Goal: Information Seeking & Learning: Learn about a topic

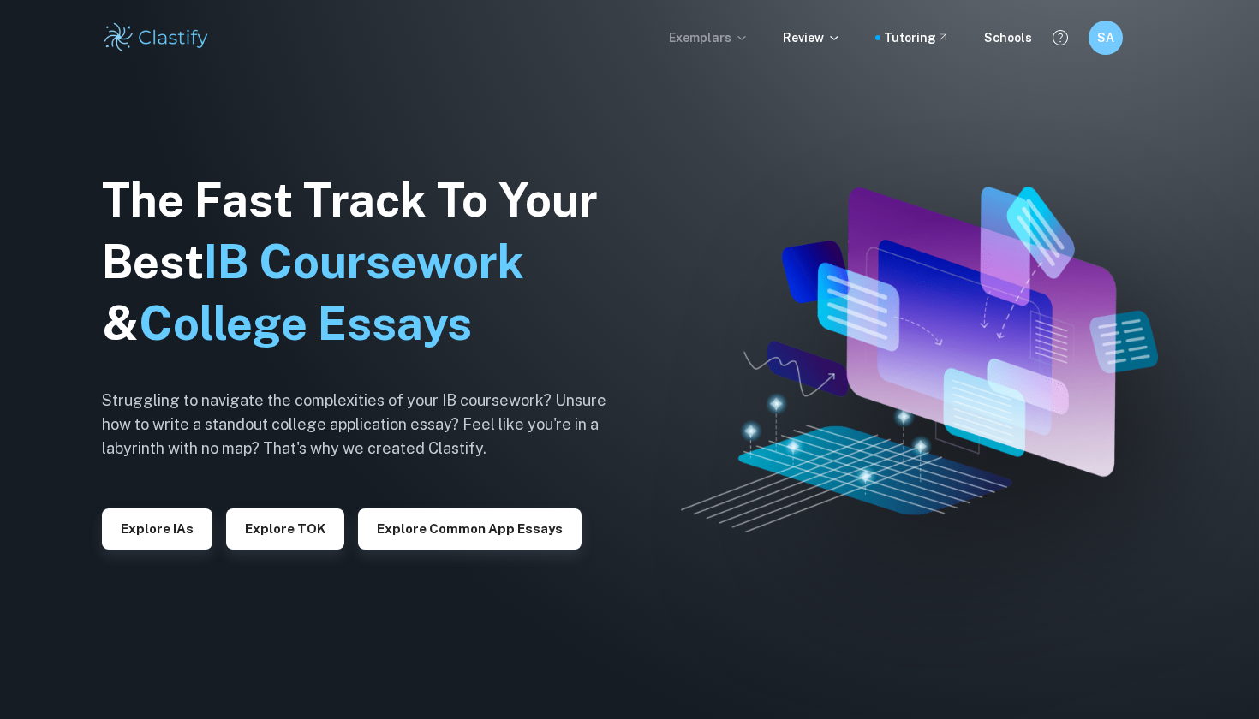
click at [745, 35] on icon at bounding box center [742, 38] width 14 height 14
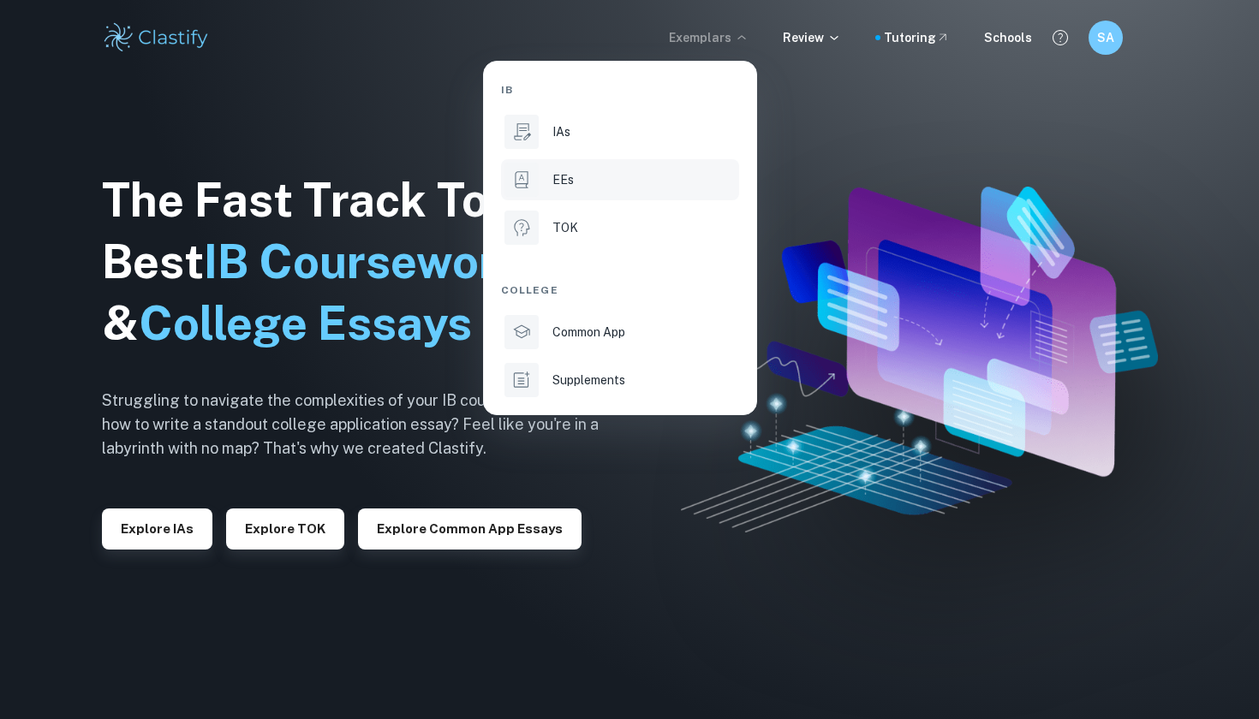
click at [567, 197] on li "EEs" at bounding box center [620, 179] width 238 height 41
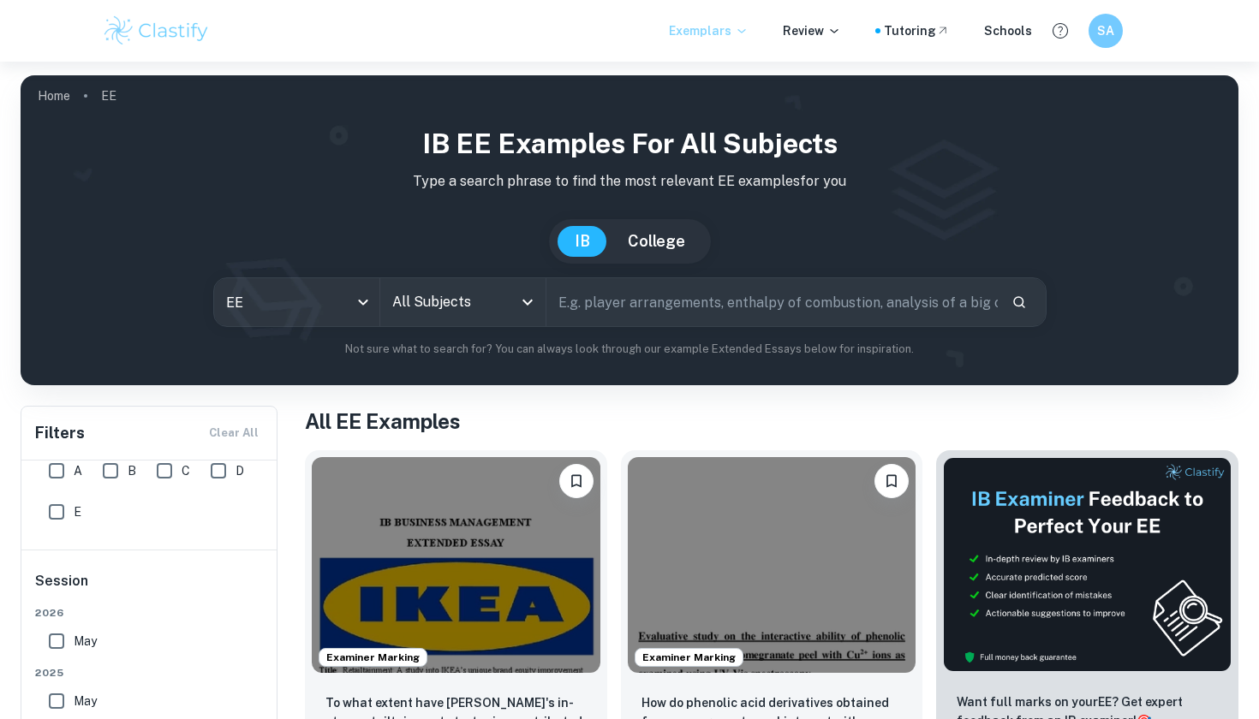
click at [448, 315] on input "All Subjects" at bounding box center [450, 302] width 124 height 33
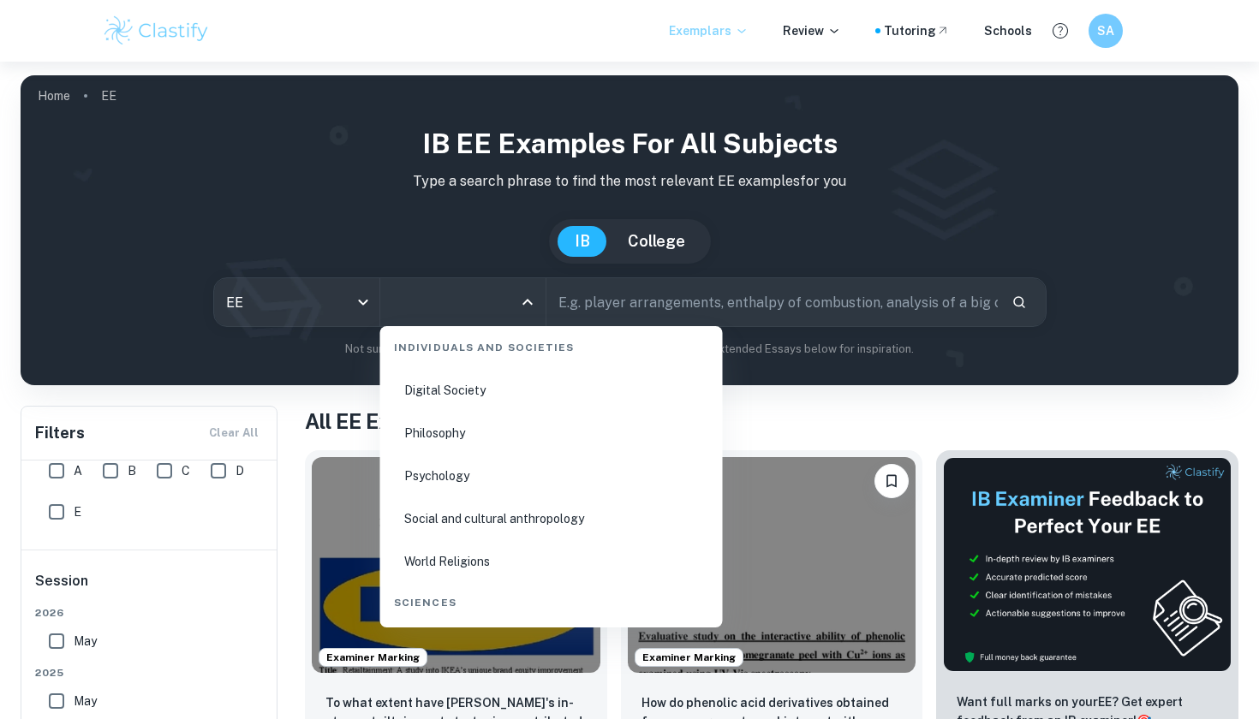
scroll to position [2278, 0]
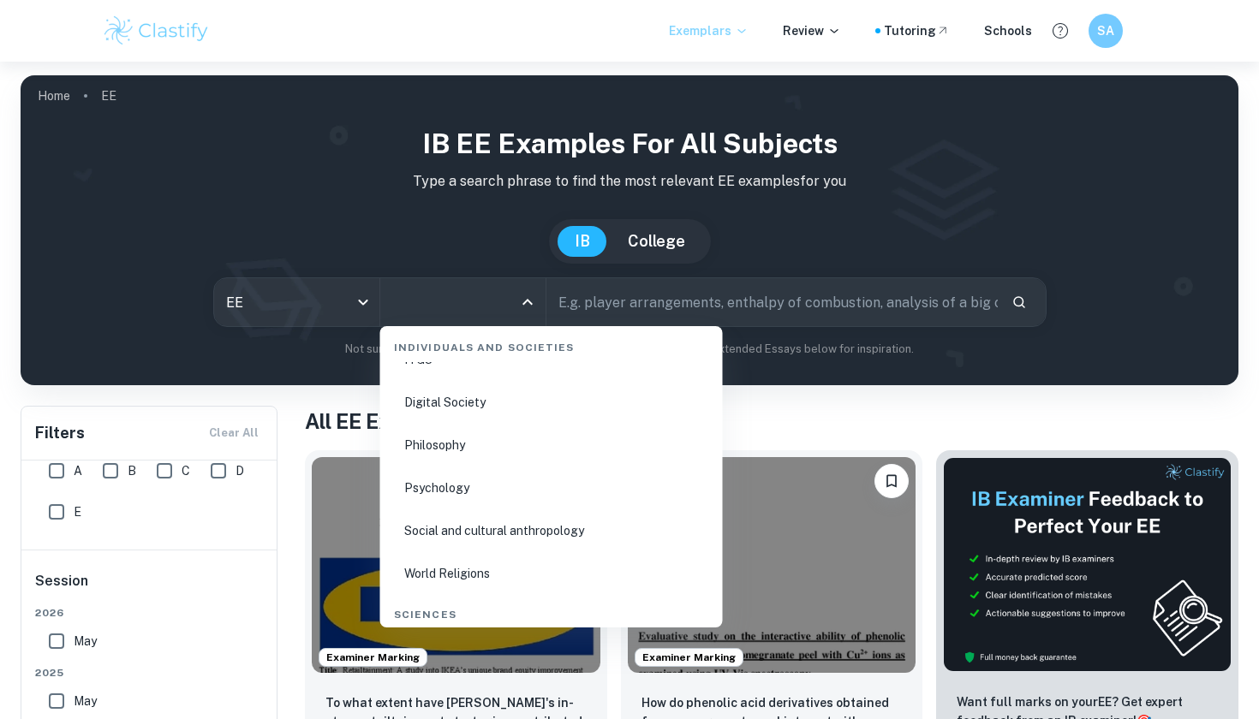
click at [444, 478] on li "Psychology" at bounding box center [551, 487] width 329 height 39
type input "Psychology"
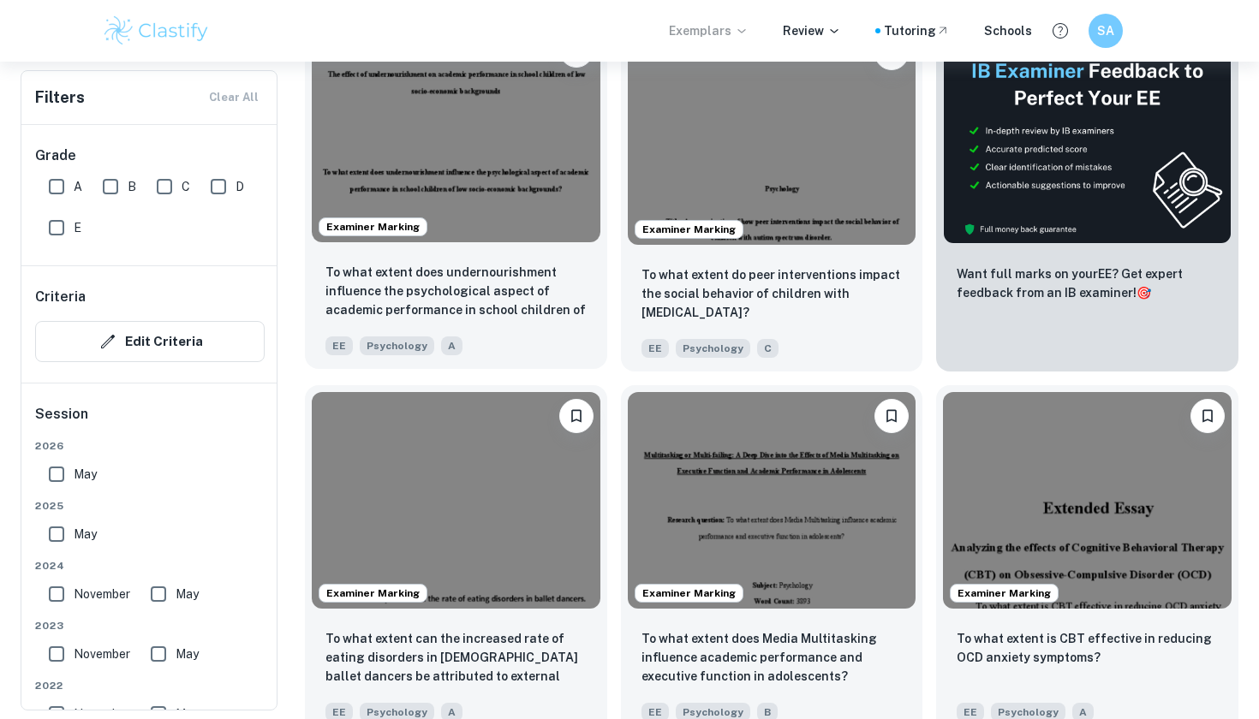
scroll to position [610, 0]
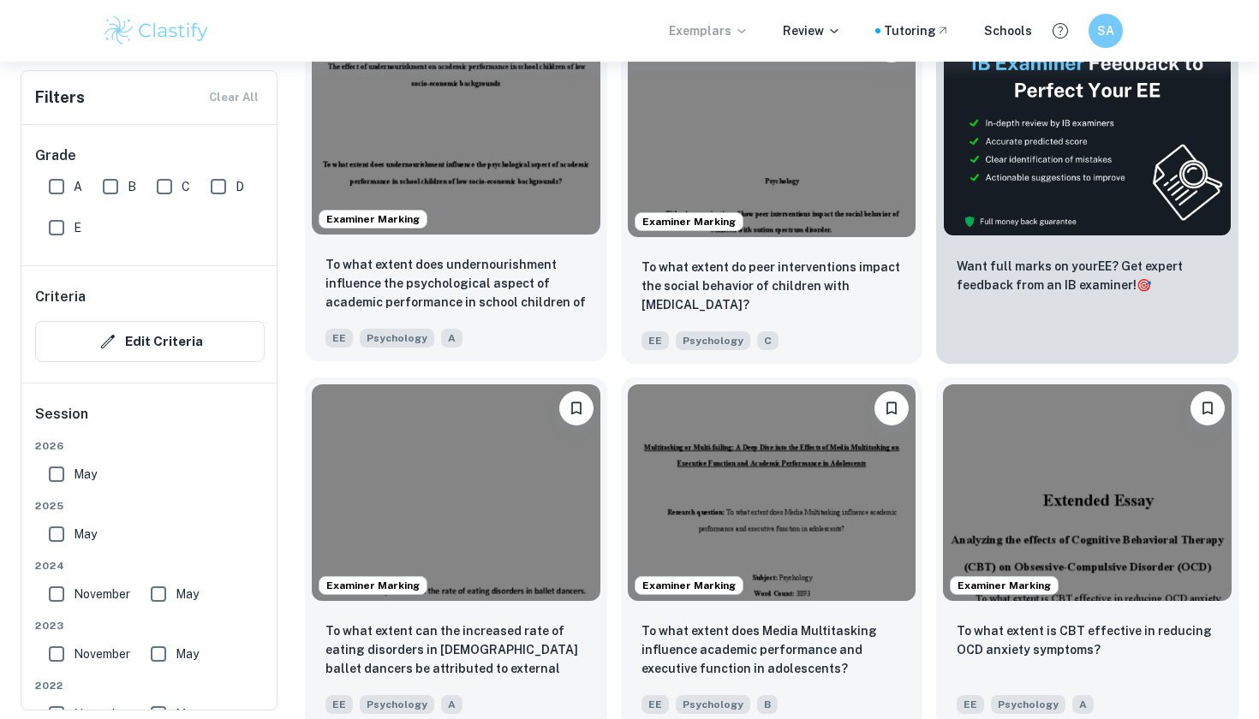
click at [486, 141] on img at bounding box center [456, 127] width 289 height 216
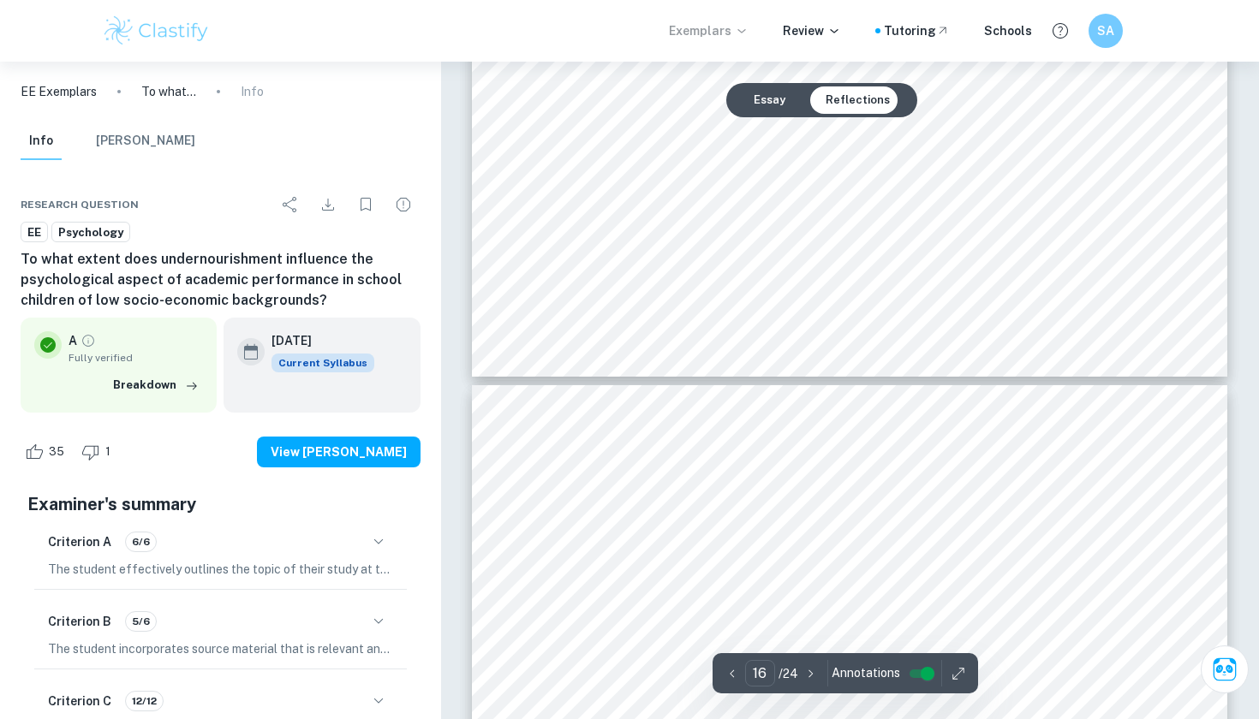
scroll to position [17034, 0]
type input "17"
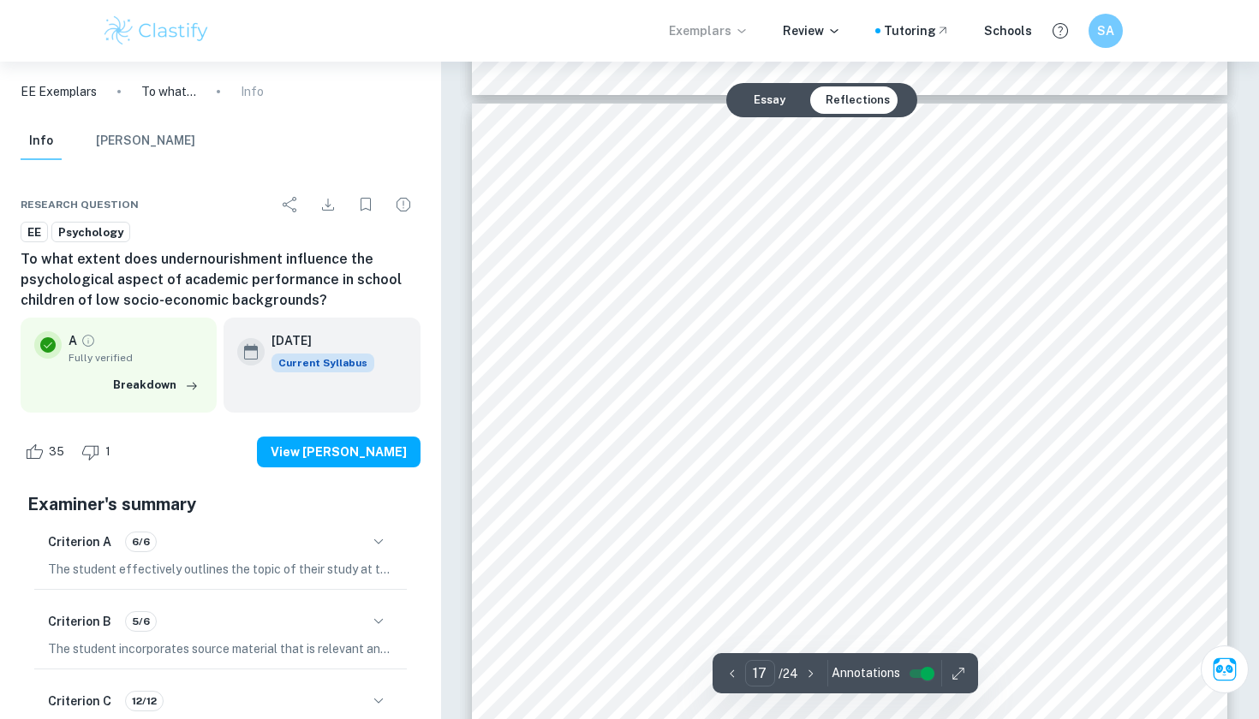
scroll to position [17323, 0]
drag, startPoint x: 641, startPoint y: 575, endPoint x: 555, endPoint y: 382, distance: 211.2
click at [556, 246] on div "17 has examined the relationship between the origins of [MEDICAL_DATA] and acad…" at bounding box center [849, 632] width 755 height 1069
click at [485, 411] on div "17 has examined the relationship between the origins of [MEDICAL_DATA] and acad…" at bounding box center [849, 632] width 755 height 1069
